Goal: Register for event/course

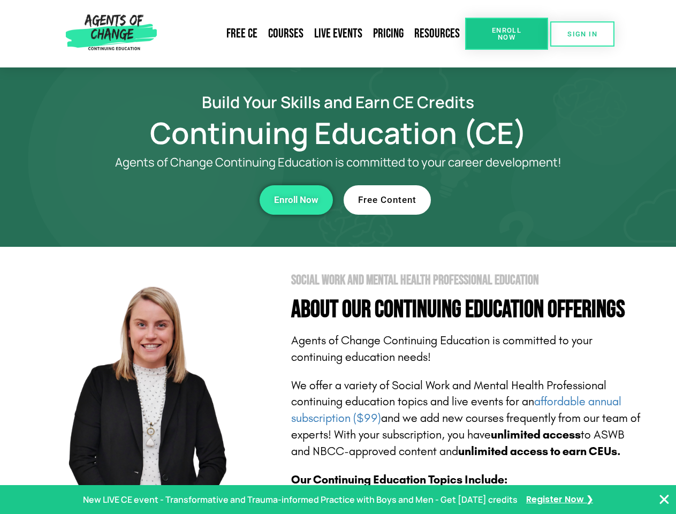
click at [338, 257] on section "Social Work and Mental Health Professional Education About Our Continuing Educa…" at bounding box center [338, 472] width 676 height 450
click at [438, 34] on link "Resources" at bounding box center [437, 33] width 56 height 25
click at [507, 34] on span "Enroll Now" at bounding box center [507, 34] width 49 height 14
click at [583, 34] on span "SIGN IN" at bounding box center [583, 34] width 30 height 7
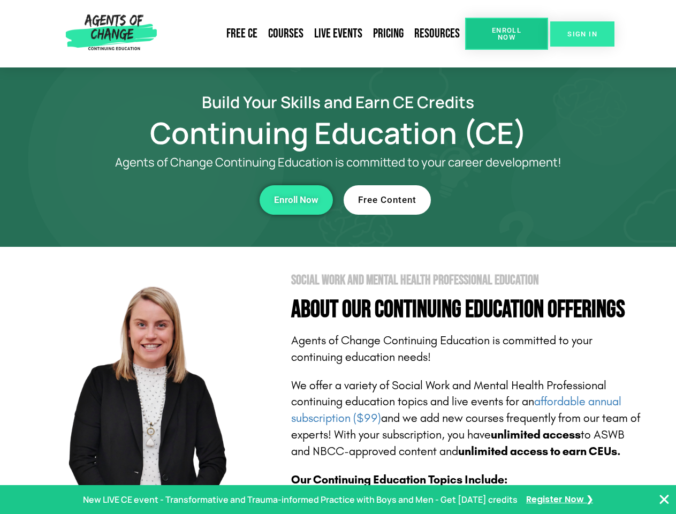
click at [583, 34] on span "SIGN IN" at bounding box center [583, 34] width 30 height 7
click at [186, 200] on div "Enroll Now" at bounding box center [186, 199] width 295 height 29
click at [296, 200] on span "Enroll Now" at bounding box center [296, 199] width 44 height 9
